Goal: Task Accomplishment & Management: Manage account settings

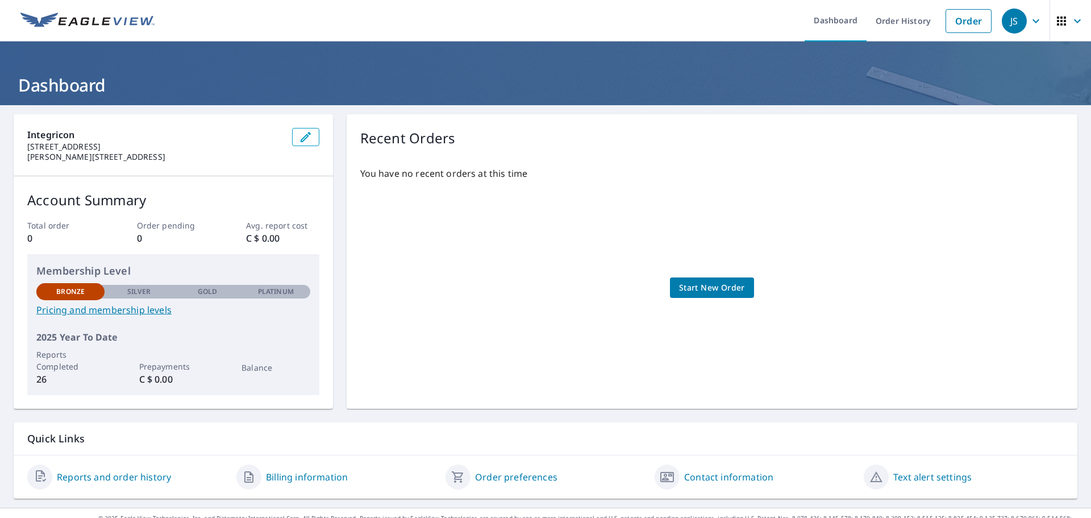
click at [1030, 23] on icon "button" at bounding box center [1037, 21] width 14 height 14
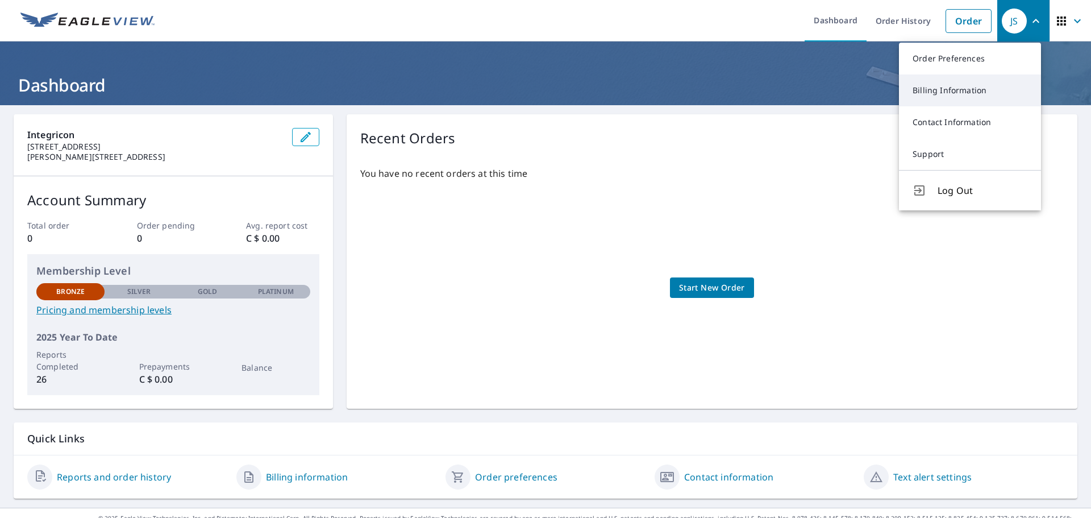
click at [979, 85] on link "Billing Information" at bounding box center [970, 90] width 142 height 32
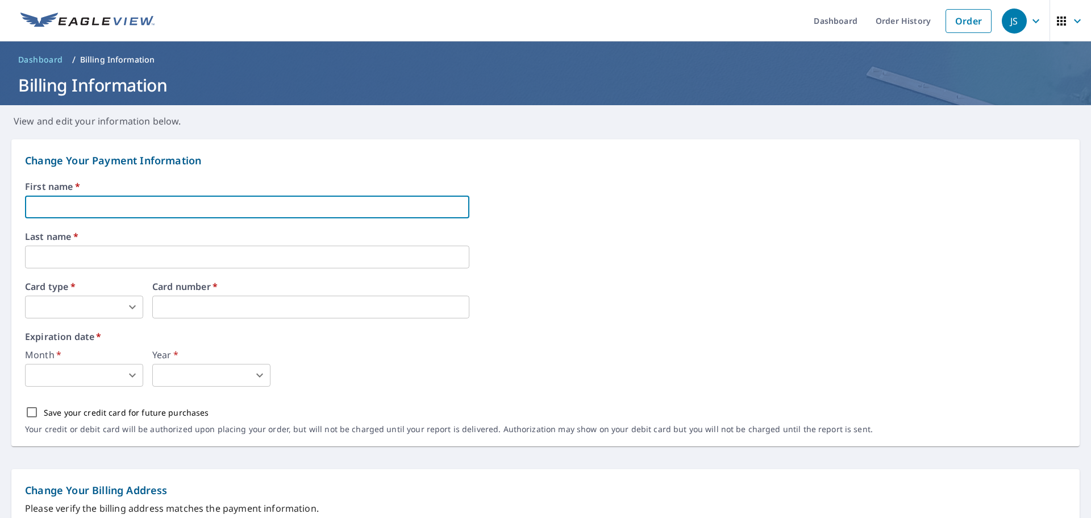
click at [193, 202] on input "text" at bounding box center [247, 207] width 445 height 23
type input "[PERSON_NAME]"
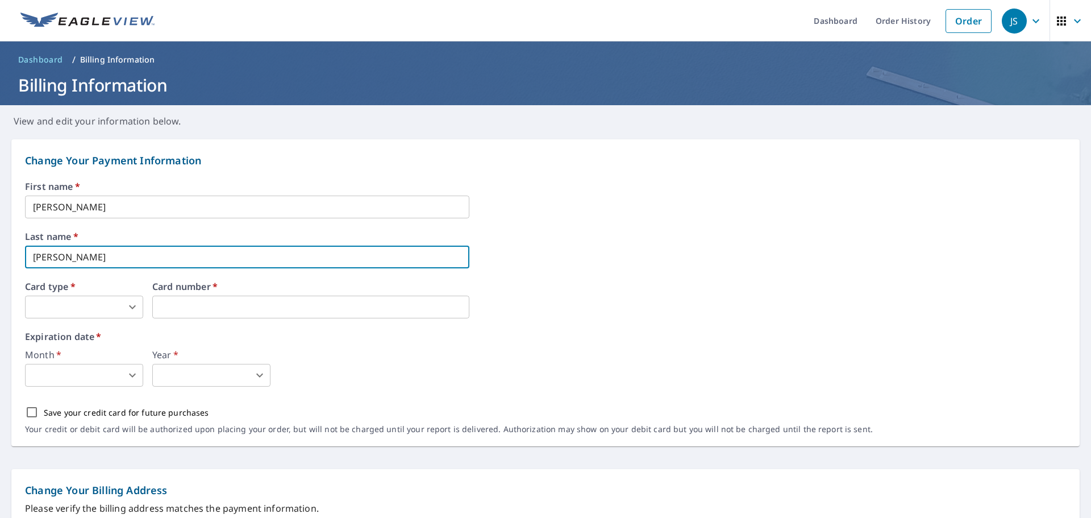
type input "[PERSON_NAME]"
click at [99, 317] on body "JS JS Dashboard Order History Order JS Dashboard / Billing Information Billing …" at bounding box center [545, 259] width 1091 height 518
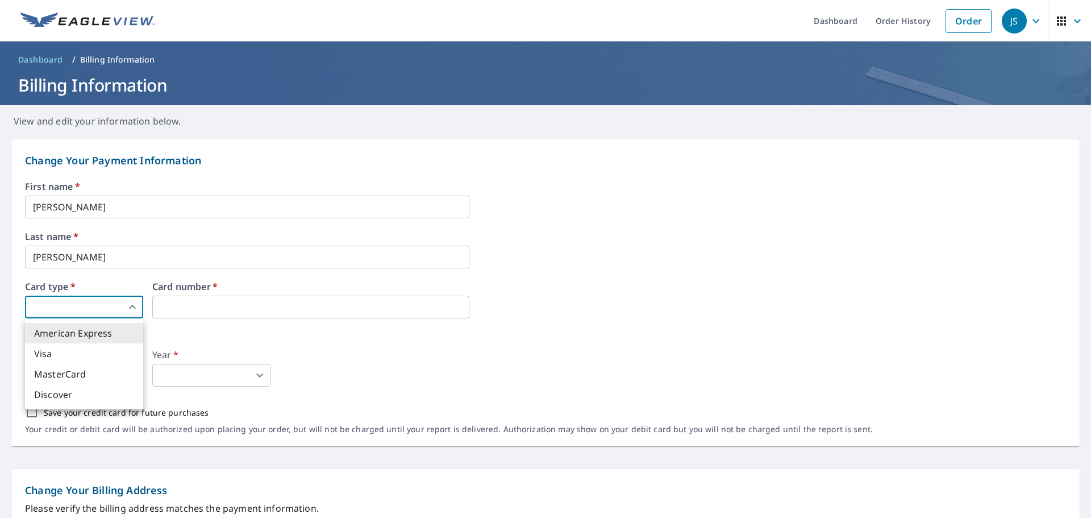
click at [88, 367] on li "MasterCard" at bounding box center [84, 374] width 118 height 20
type input "3"
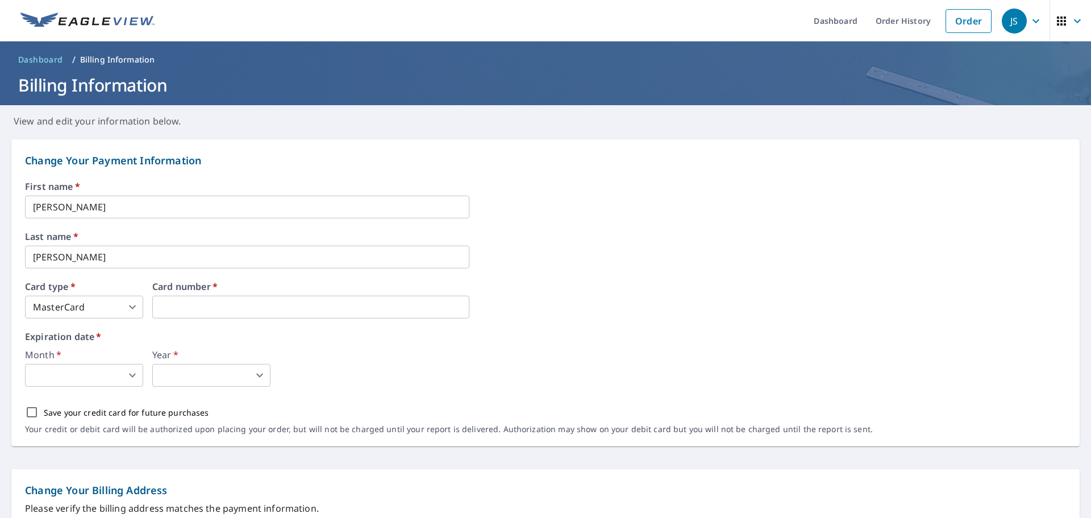
click at [123, 376] on body "JS JS Dashboard Order History Order JS Dashboard / Billing Information Billing …" at bounding box center [545, 259] width 1091 height 518
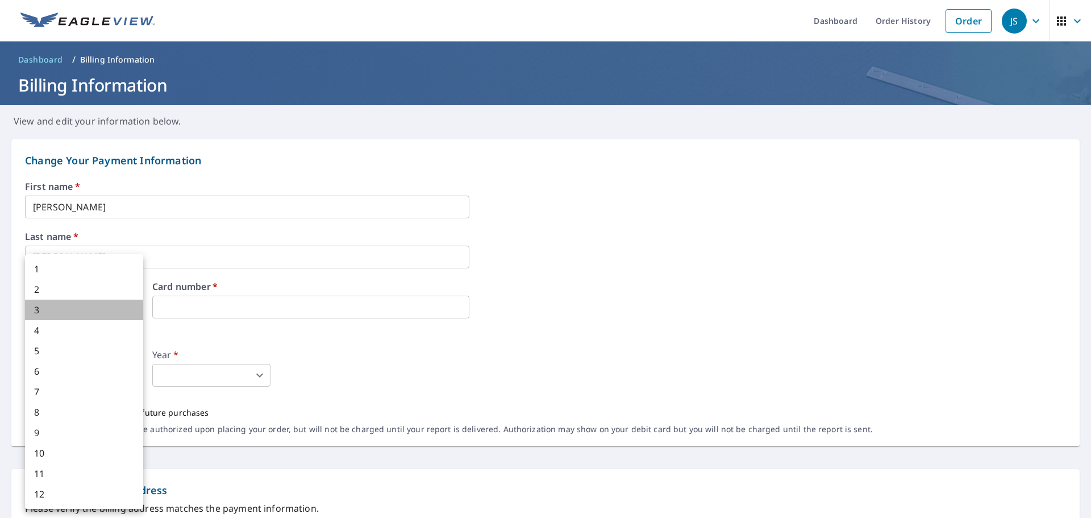
click at [98, 304] on li "3" at bounding box center [84, 310] width 118 height 20
type input "3"
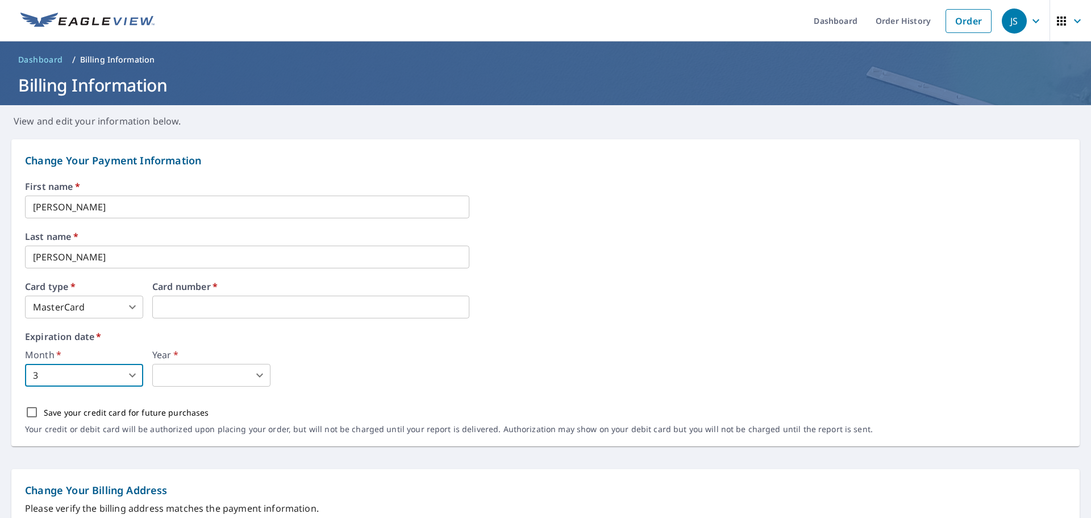
click at [251, 379] on body "JS JS Dashboard Order History Order JS Dashboard / Billing Information Billing …" at bounding box center [545, 259] width 1091 height 518
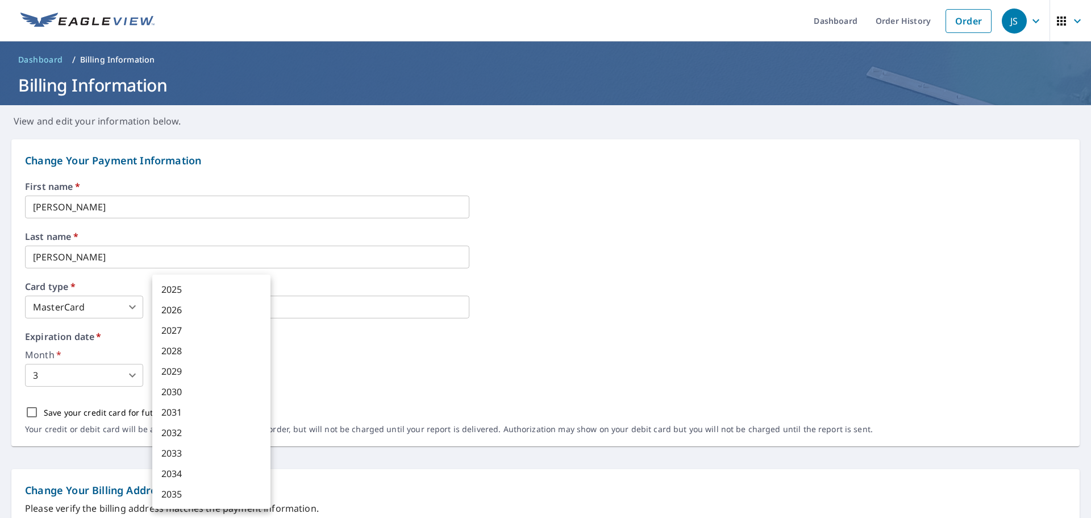
click at [221, 330] on li "2027" at bounding box center [211, 330] width 118 height 20
type input "2027"
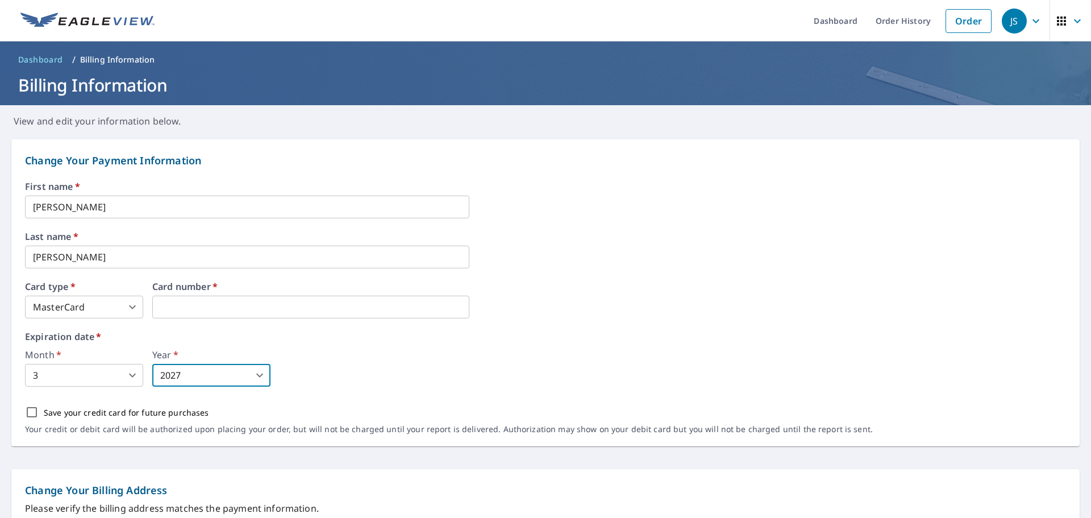
click at [102, 414] on p "Save your credit card for future purchases" at bounding box center [126, 412] width 165 height 12
click at [44, 414] on input "Save your credit card for future purchases" at bounding box center [32, 412] width 24 height 24
checkbox input "true"
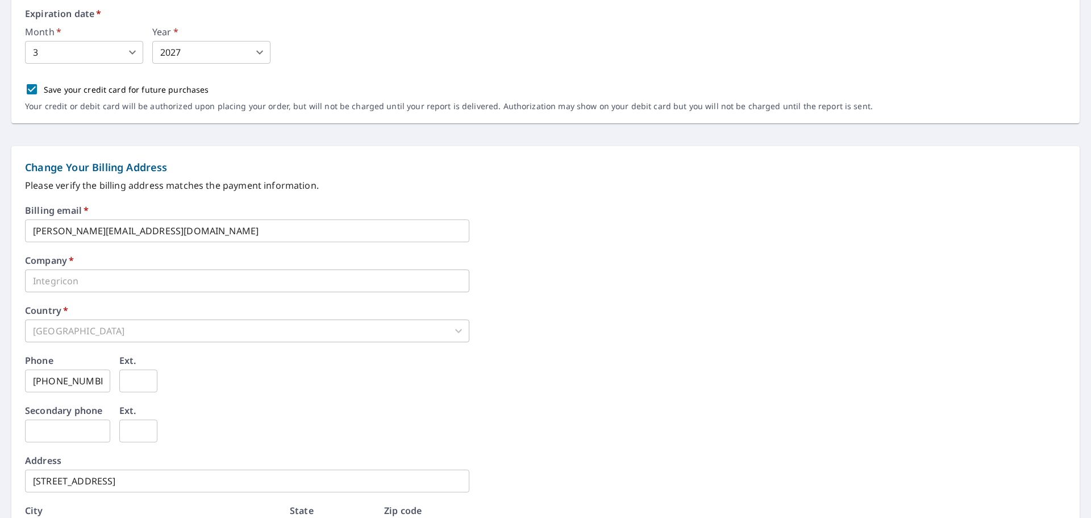
scroll to position [341, 0]
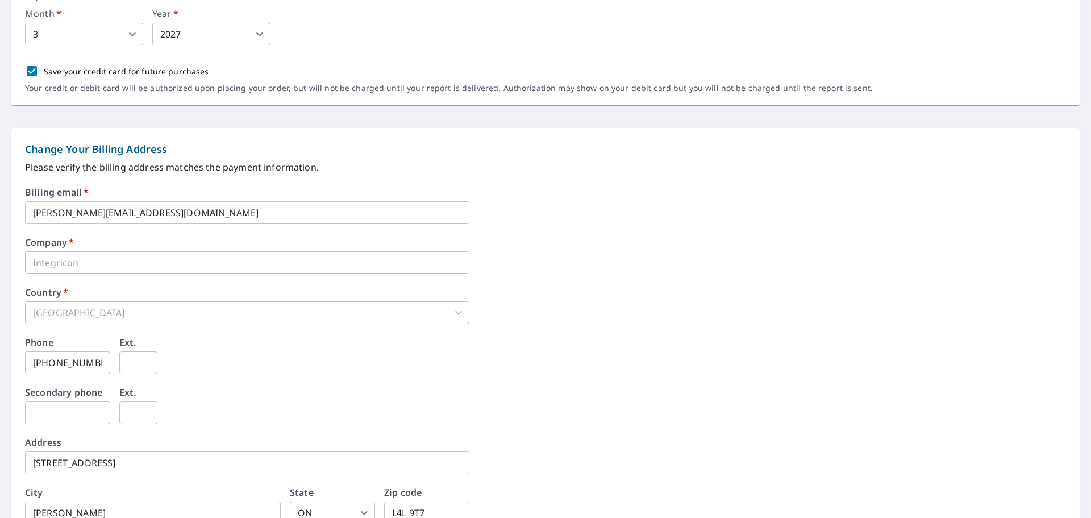
click at [84, 209] on input "john.shores@ipcg.ca" at bounding box center [247, 212] width 445 height 23
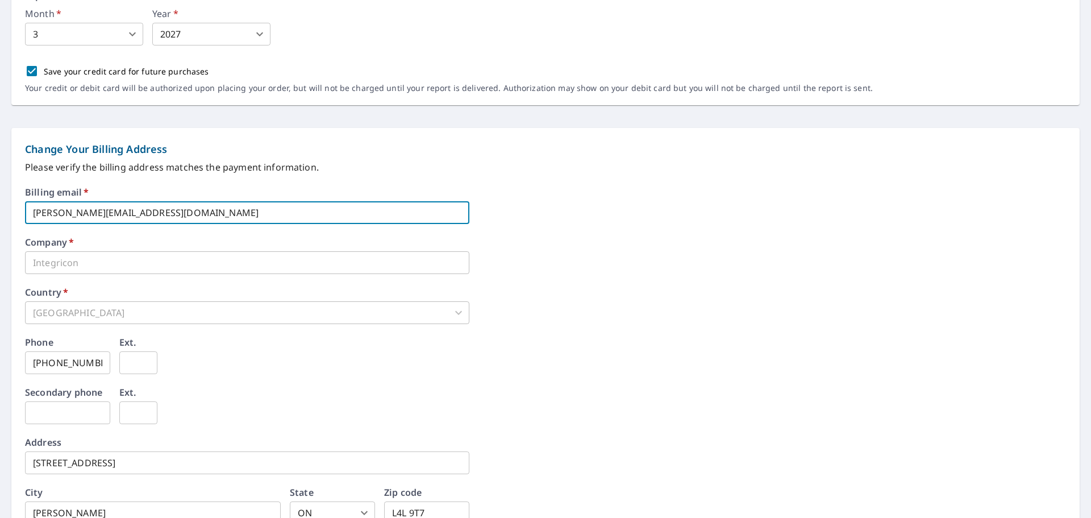
drag, startPoint x: 84, startPoint y: 213, endPoint x: -73, endPoint y: 210, distance: 156.3
click at [0, 210] on html "JS JS Dashboard Order History Order JS Dashboard / Billing Information Billing …" at bounding box center [545, 259] width 1091 height 518
drag, startPoint x: 152, startPoint y: 213, endPoint x: -53, endPoint y: 209, distance: 204.7
click at [0, 209] on html "JS JS Dashboard Order History Order JS Dashboard / Billing Information Billing …" at bounding box center [545, 259] width 1091 height 518
paste input "s.payable"
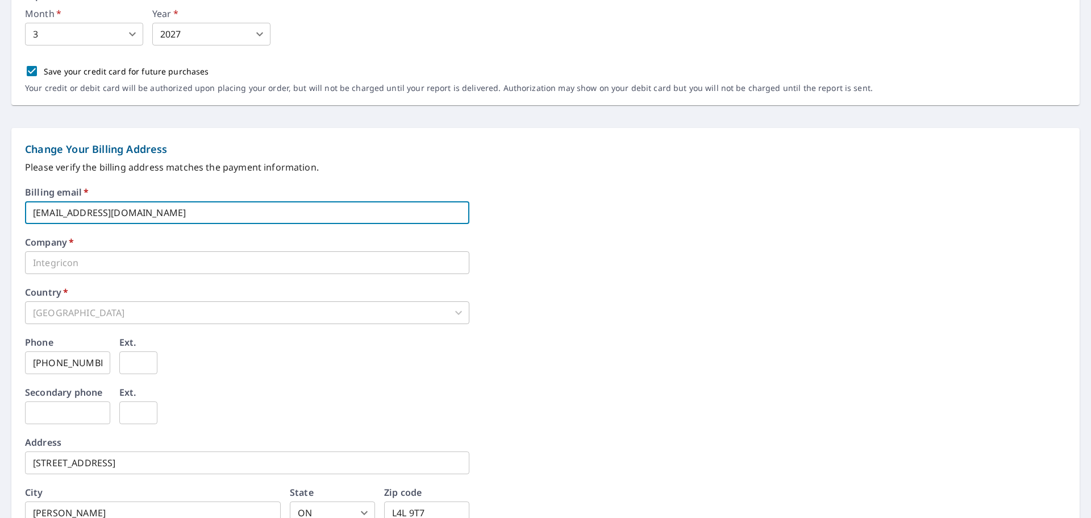
type input "[EMAIL_ADDRESS][DOMAIN_NAME]"
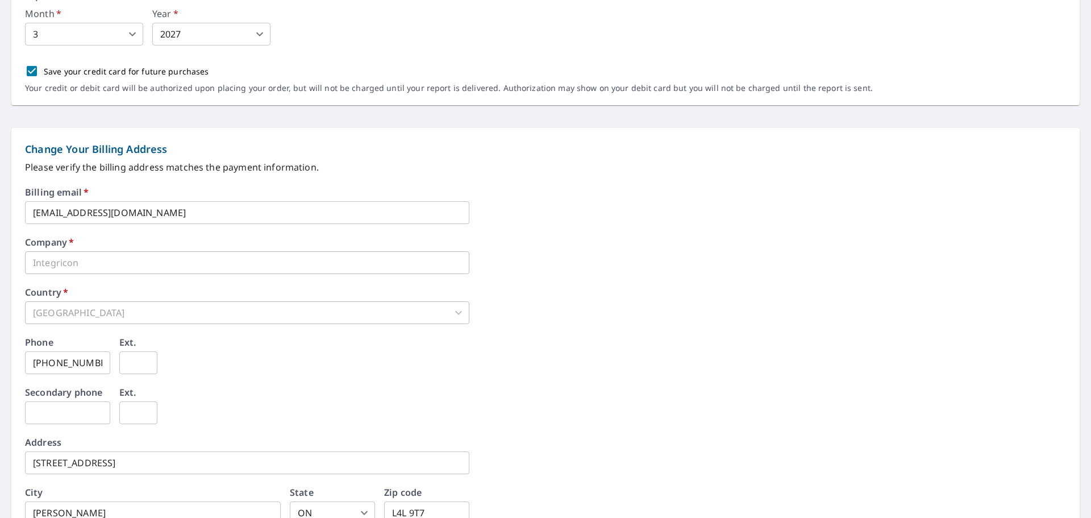
drag, startPoint x: 593, startPoint y: 275, endPoint x: 268, endPoint y: 283, distance: 324.7
click at [586, 275] on div "Billing email   * accounts.payable@ipcg.ca ​ Company   * Integricon ​ Country  …" at bounding box center [545, 380] width 1041 height 385
click at [170, 213] on input "[EMAIL_ADDRESS][DOMAIN_NAME]" at bounding box center [247, 212] width 445 height 23
click at [85, 311] on div "[GEOGRAPHIC_DATA]" at bounding box center [247, 312] width 445 height 23
click at [82, 320] on div "[GEOGRAPHIC_DATA]" at bounding box center [247, 312] width 445 height 23
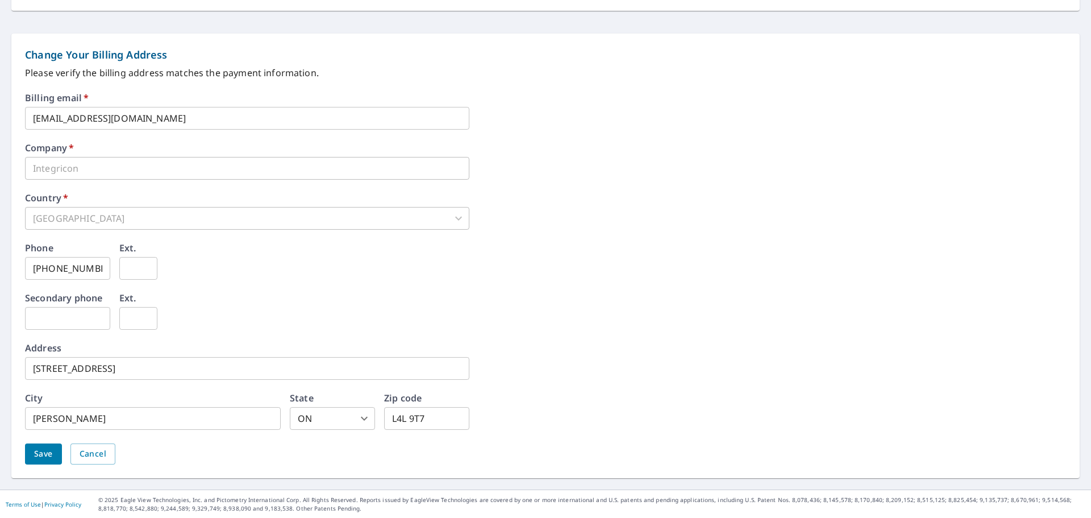
scroll to position [436, 0]
click at [156, 117] on input "[EMAIL_ADDRESS][DOMAIN_NAME]" at bounding box center [247, 117] width 445 height 23
click at [102, 225] on div "[GEOGRAPHIC_DATA]" at bounding box center [247, 217] width 445 height 23
click at [287, 218] on div "[GEOGRAPHIC_DATA]" at bounding box center [247, 217] width 445 height 23
click at [452, 225] on div "[GEOGRAPHIC_DATA]" at bounding box center [247, 217] width 445 height 23
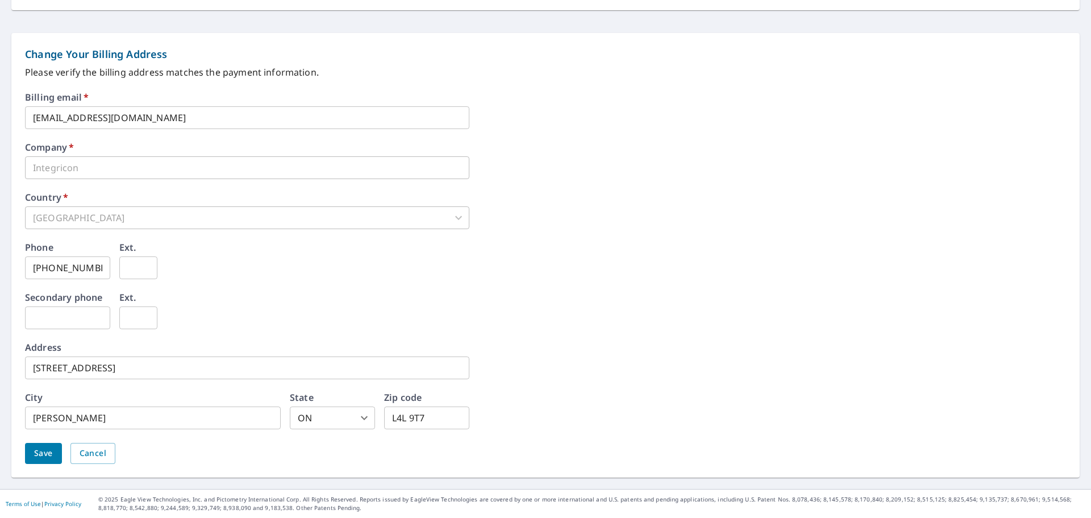
drag, startPoint x: 395, startPoint y: 277, endPoint x: 138, endPoint y: 224, distance: 261.9
click at [391, 281] on div "Phone 368-882-0232 ​ Ext. ​" at bounding box center [545, 268] width 1041 height 50
click at [99, 273] on input "368-882-0232" at bounding box center [67, 267] width 85 height 23
drag, startPoint x: 99, startPoint y: 271, endPoint x: -204, endPoint y: 272, distance: 303.6
click at [0, 272] on html "JS JS Dashboard Order History Order JS Dashboard / Billing Information Billing …" at bounding box center [545, 259] width 1091 height 518
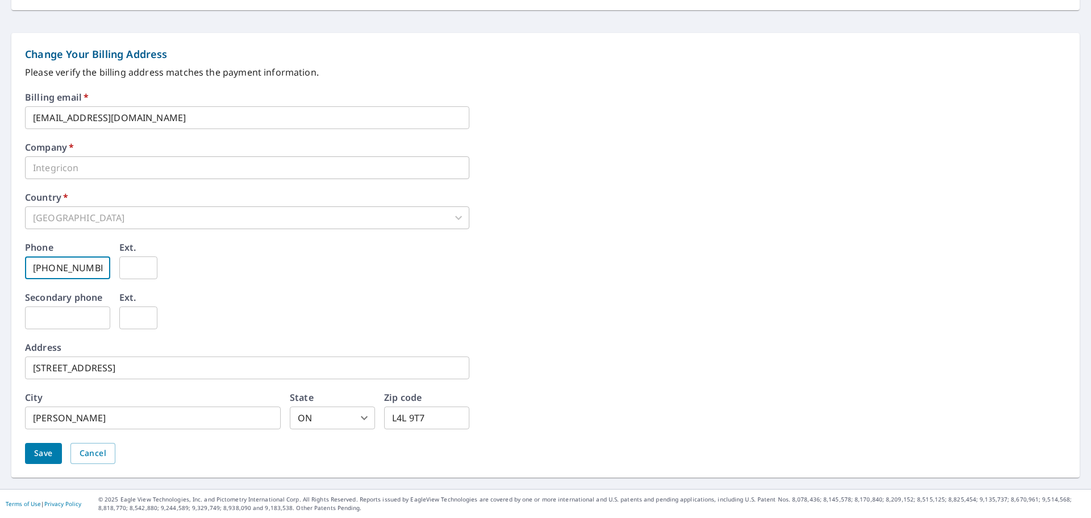
type input "[PHONE_NUMBER]"
click at [298, 260] on div "Phone 437-422-7894 ​ Ext. ​" at bounding box center [545, 268] width 1041 height 50
click at [45, 450] on span "Save" at bounding box center [43, 453] width 19 height 14
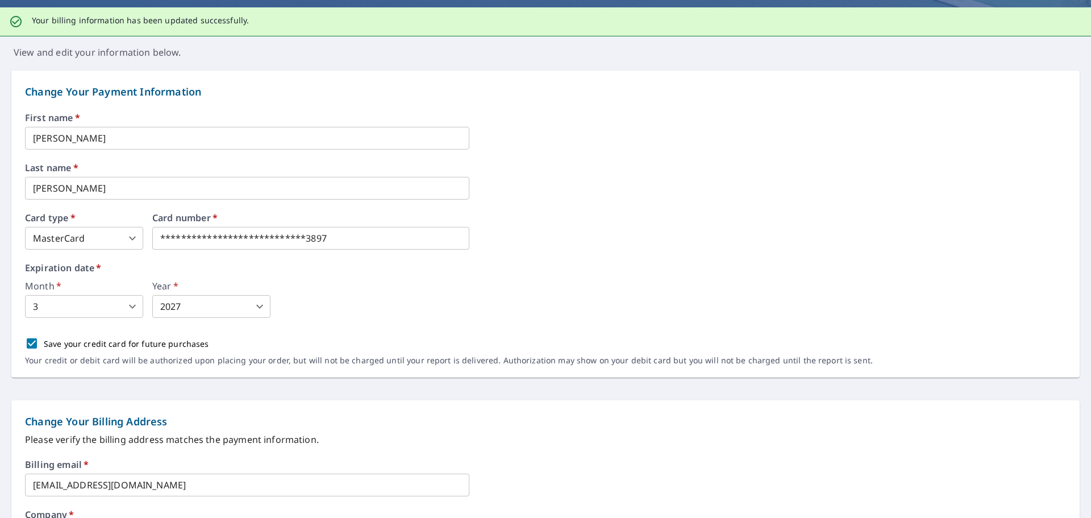
scroll to position [0, 0]
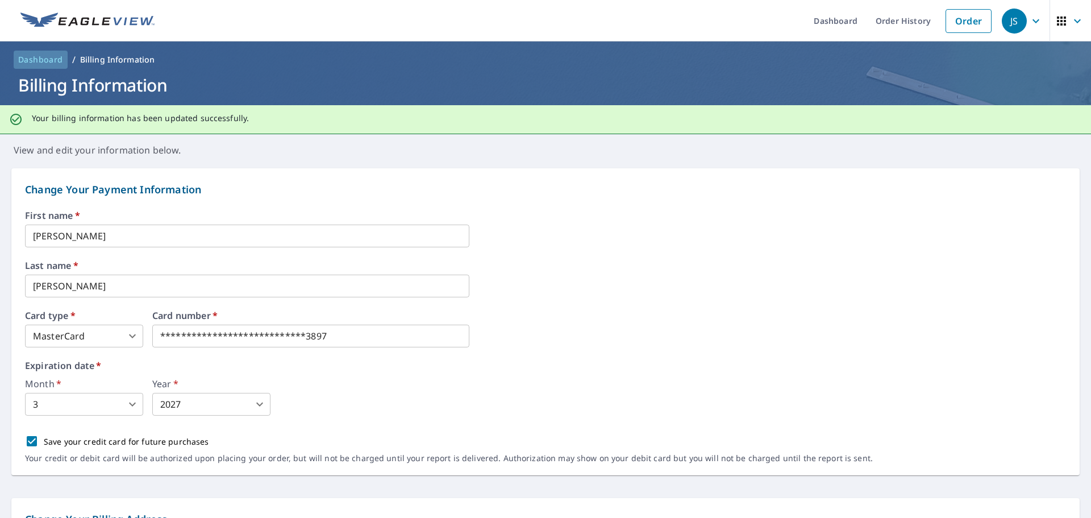
click at [32, 61] on span "Dashboard" at bounding box center [40, 59] width 45 height 11
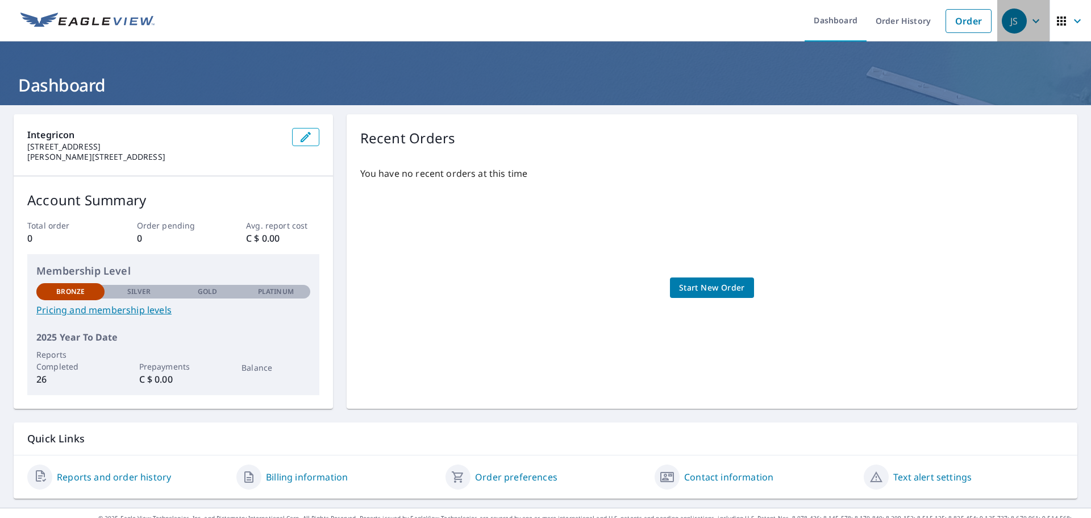
click at [1013, 21] on div "JS" at bounding box center [1014, 21] width 25 height 25
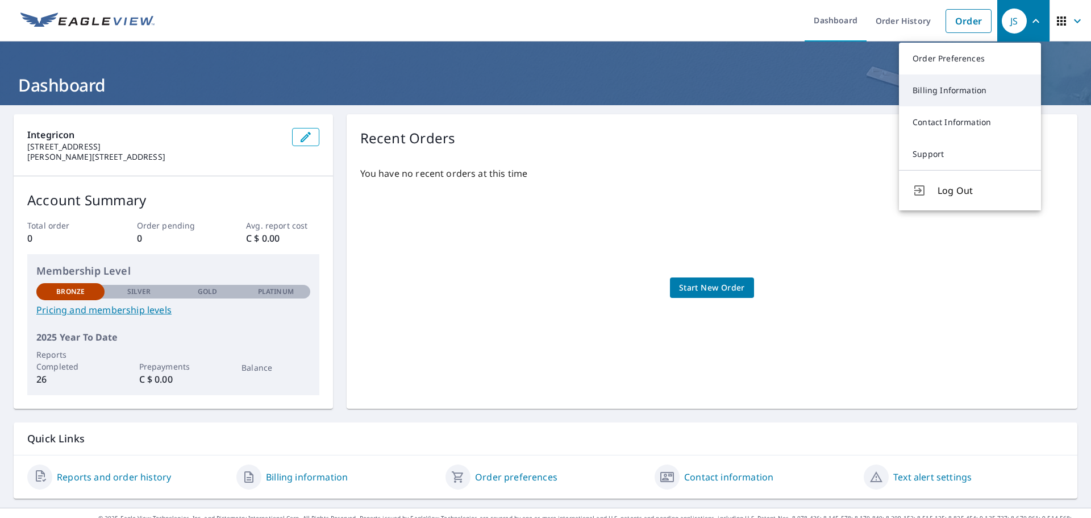
click at [966, 90] on link "Billing Information" at bounding box center [970, 90] width 142 height 32
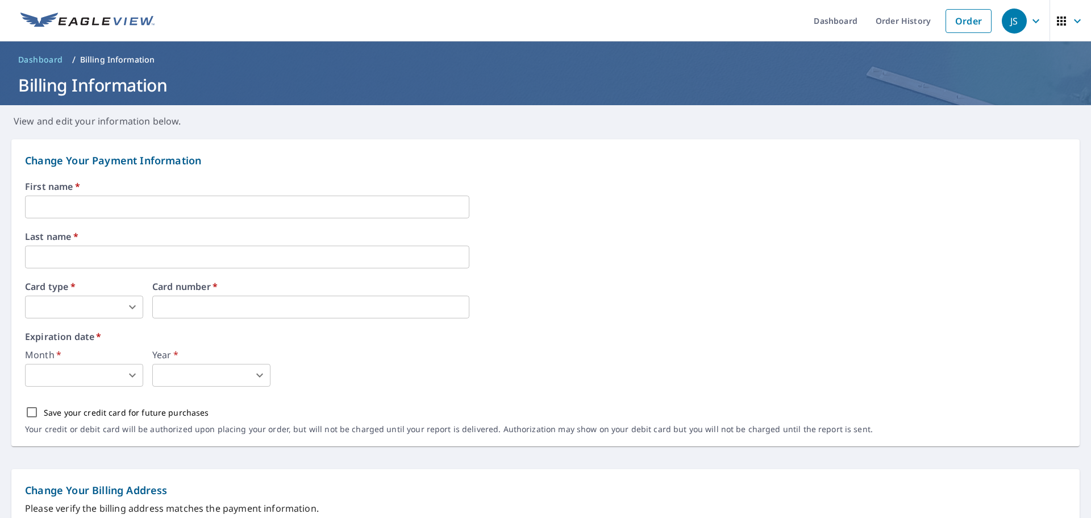
click at [1015, 15] on div "JS" at bounding box center [1014, 21] width 25 height 25
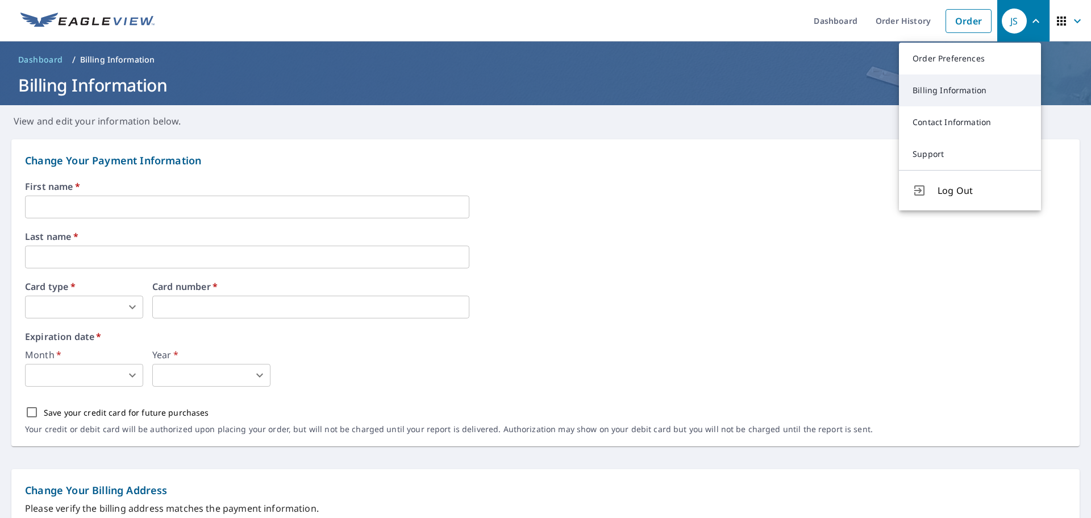
click at [952, 96] on link "Billing Information" at bounding box center [970, 90] width 142 height 32
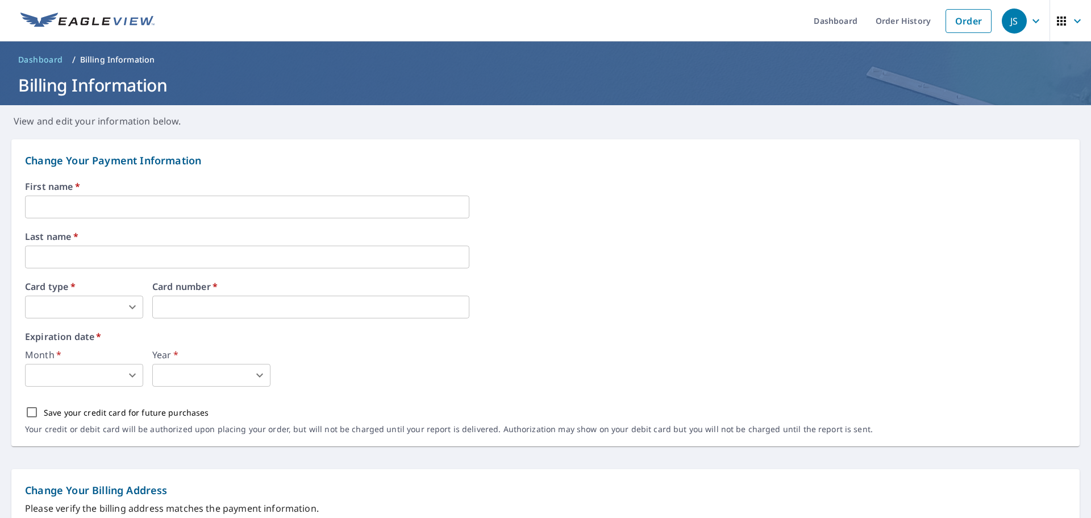
click at [30, 60] on span "Dashboard" at bounding box center [40, 59] width 45 height 11
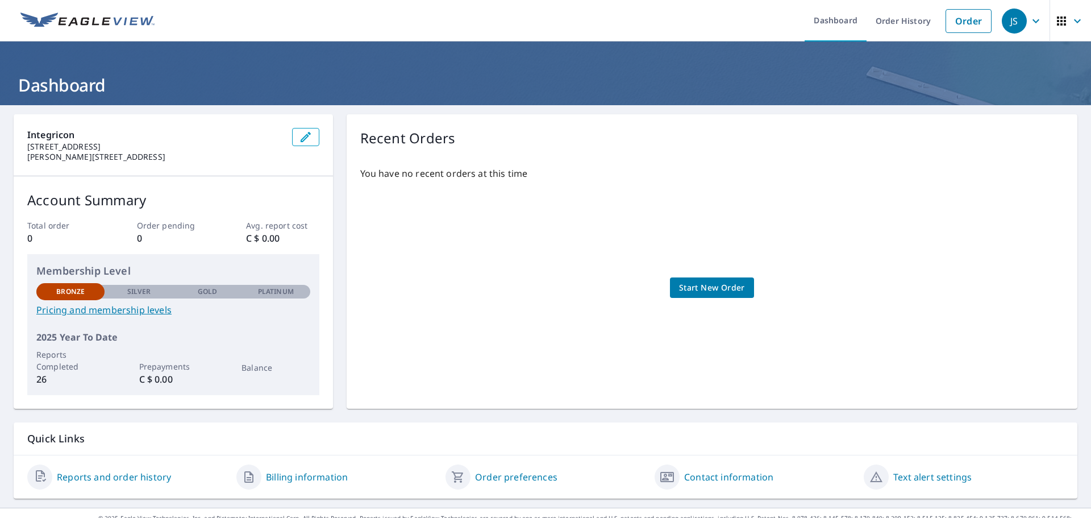
click at [1030, 25] on icon "button" at bounding box center [1037, 21] width 14 height 14
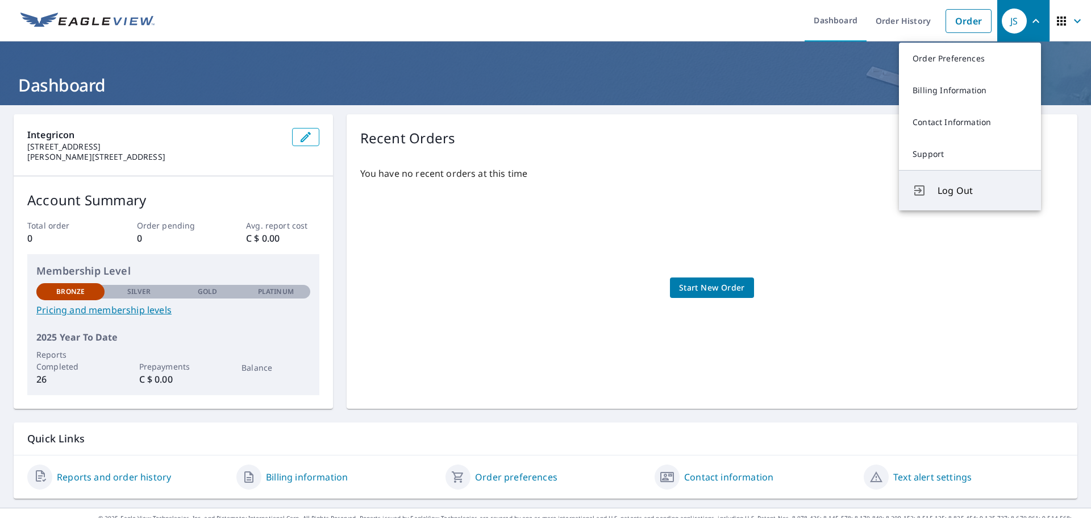
click at [962, 185] on span "Log Out" at bounding box center [983, 191] width 90 height 14
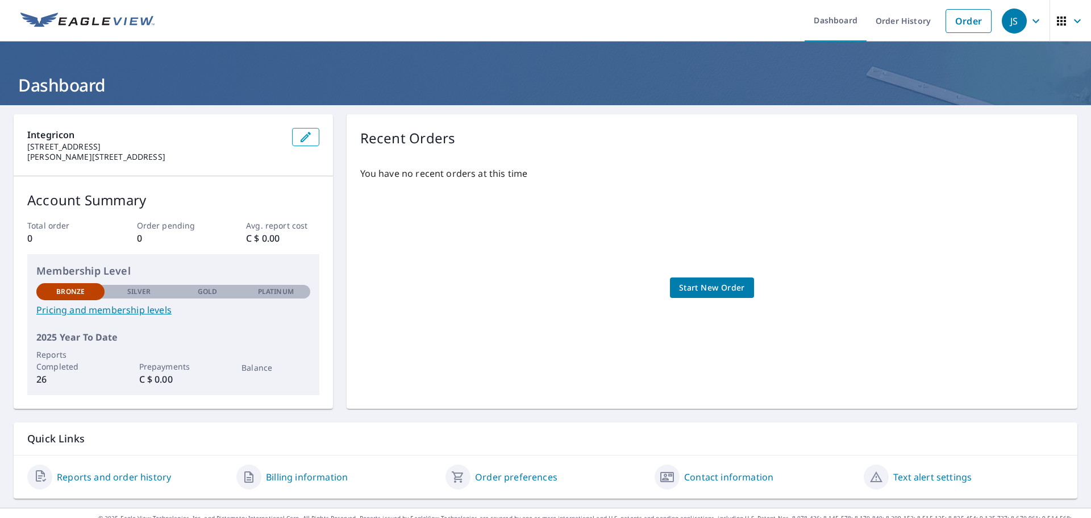
click at [1030, 19] on icon "button" at bounding box center [1037, 21] width 14 height 14
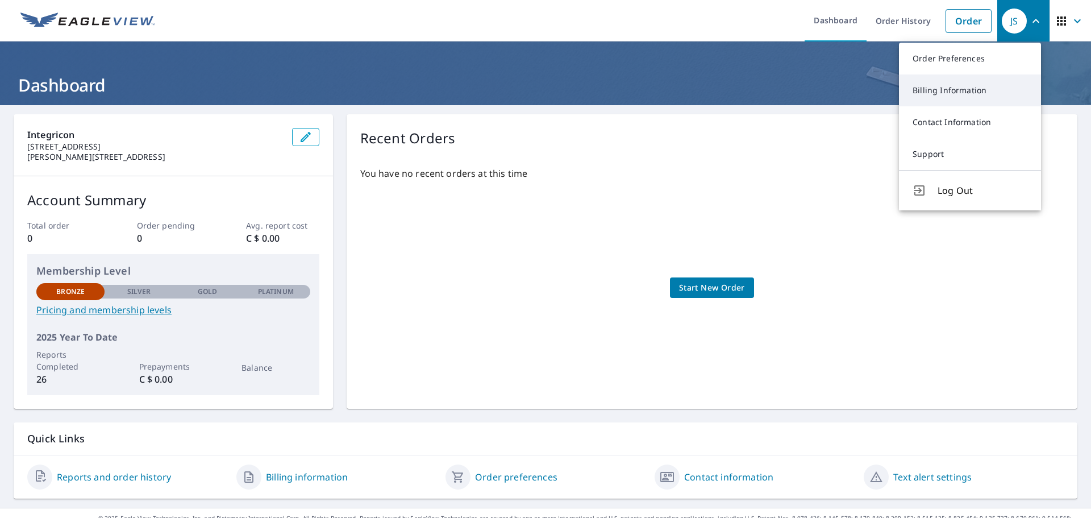
click at [974, 98] on link "Billing Information" at bounding box center [970, 90] width 142 height 32
